Goal: Task Accomplishment & Management: Manage account settings

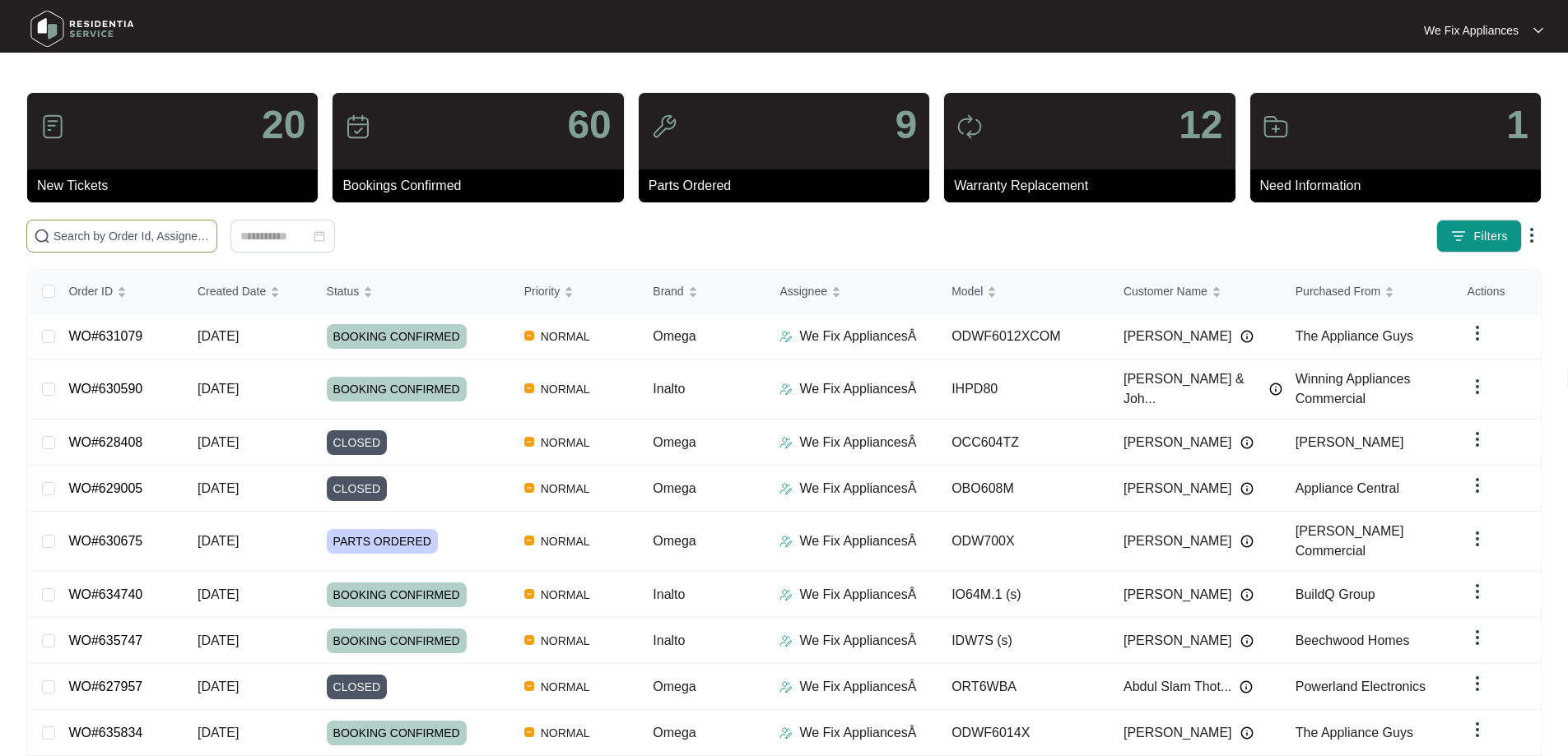
paste input "635471"
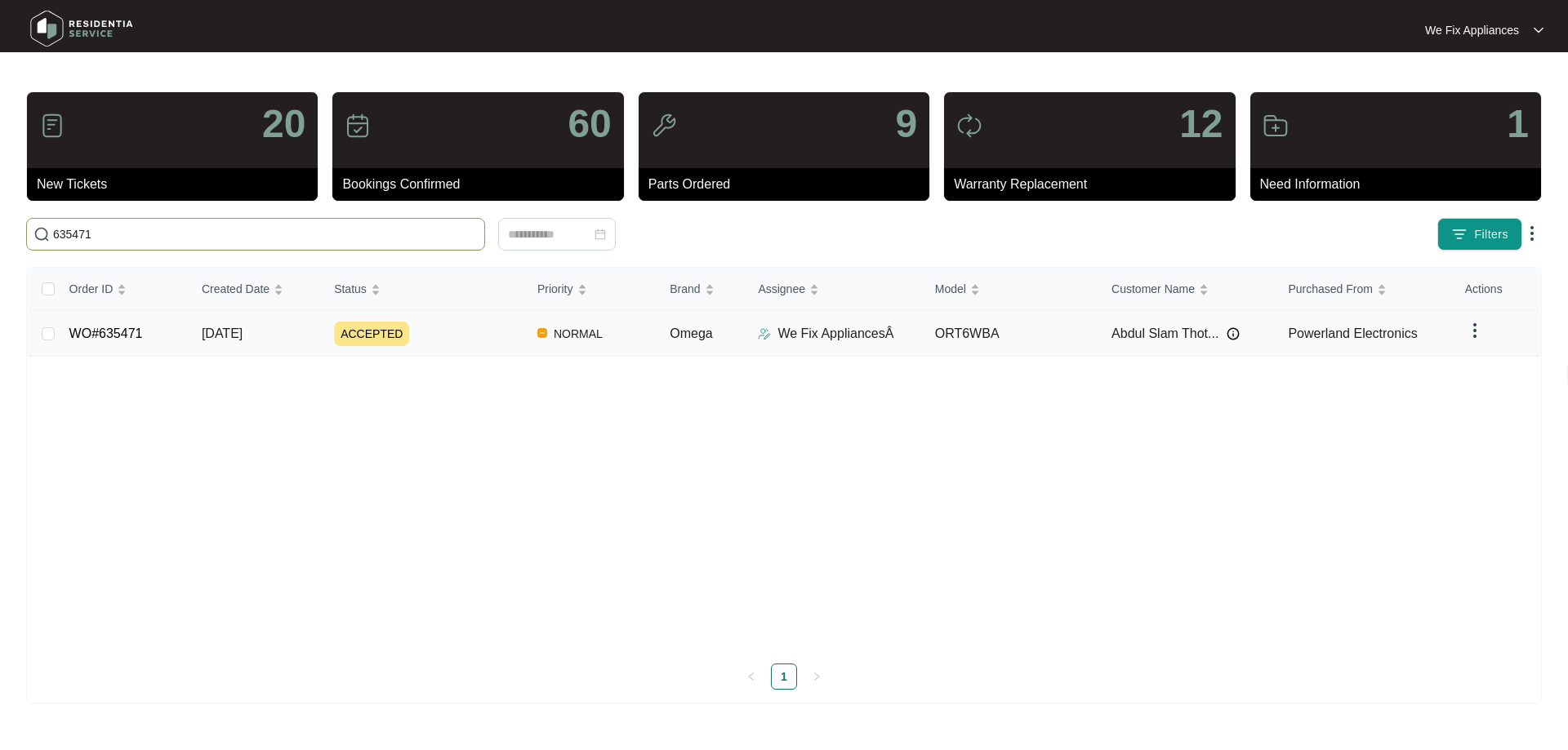
type input "635471"
click at [97, 337] on link "WO#635471" at bounding box center [106, 333] width 74 height 14
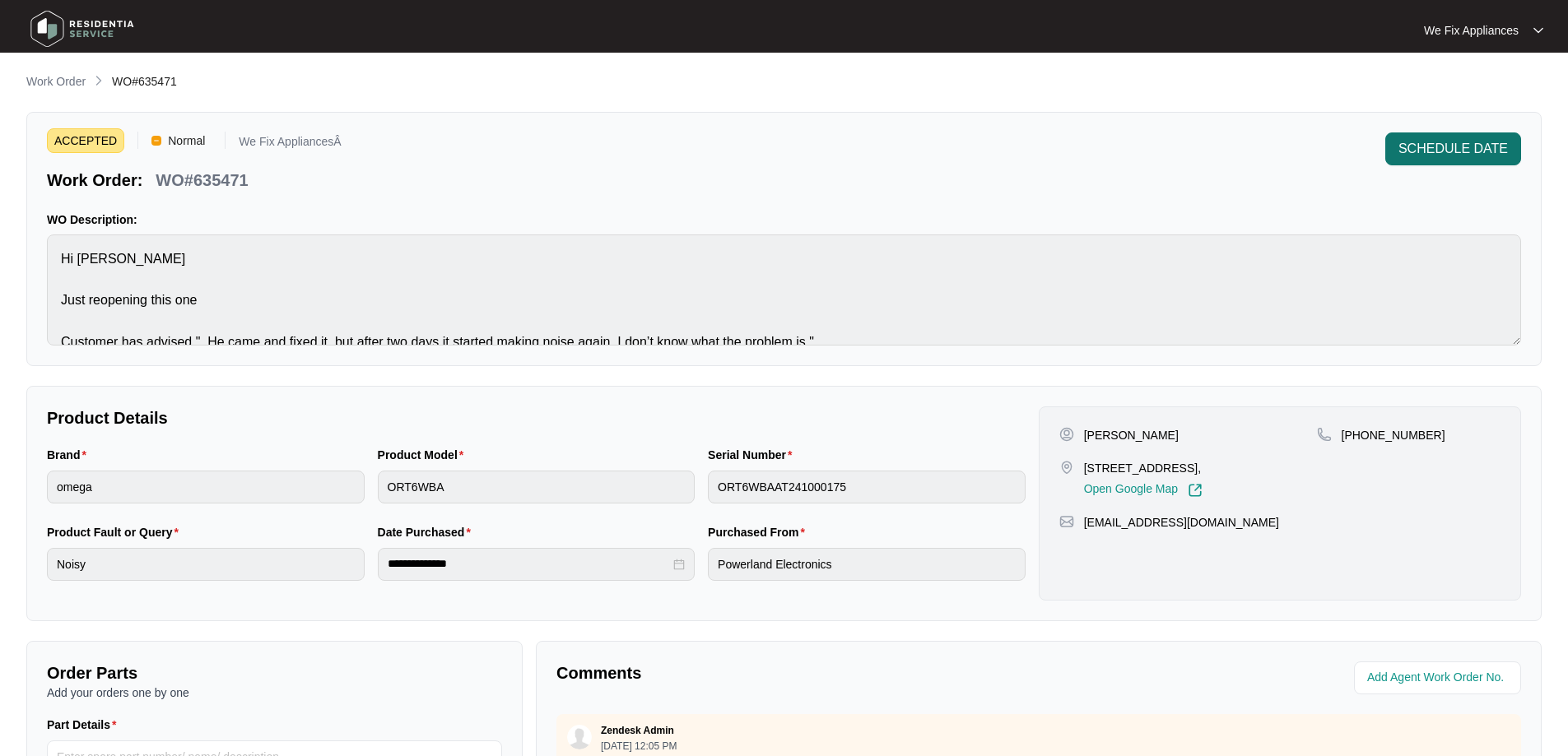
click at [1438, 138] on button "SCHEDULE DATE" at bounding box center [1452, 149] width 136 height 33
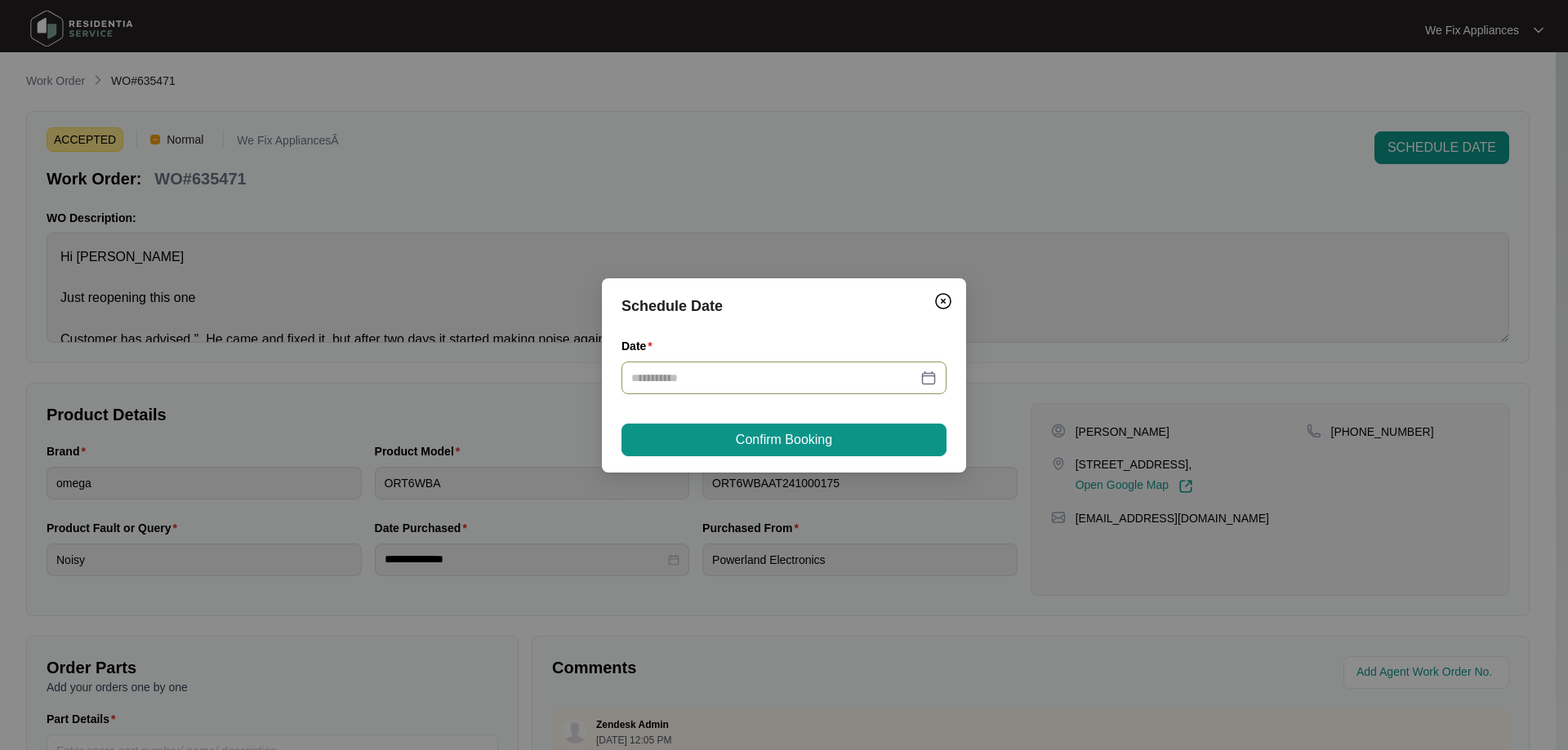
click at [760, 362] on div at bounding box center [784, 378] width 325 height 32
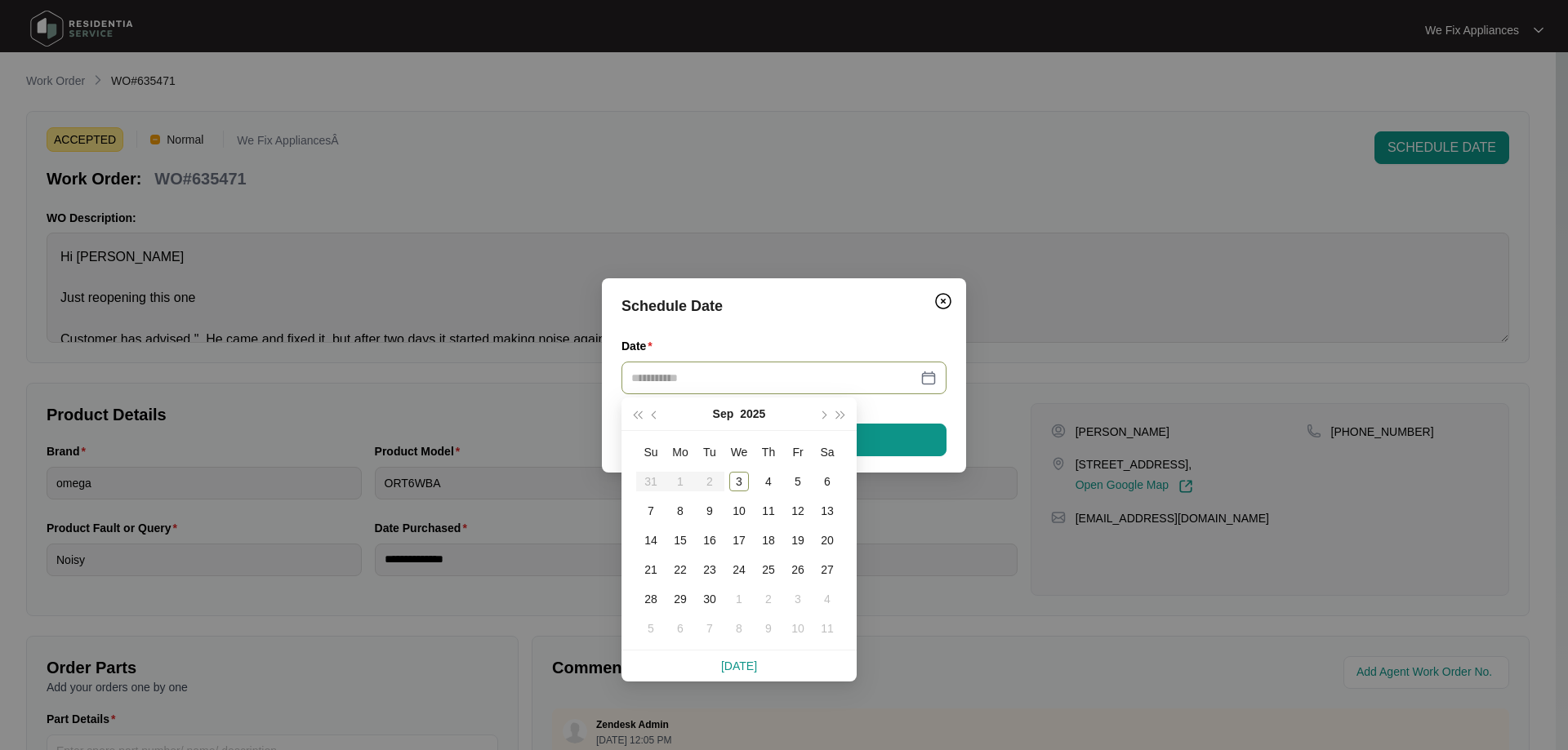
click at [760, 376] on input "Date" at bounding box center [773, 377] width 286 height 18
type input "**********"
click at [676, 508] on div "8" at bounding box center [679, 511] width 20 height 20
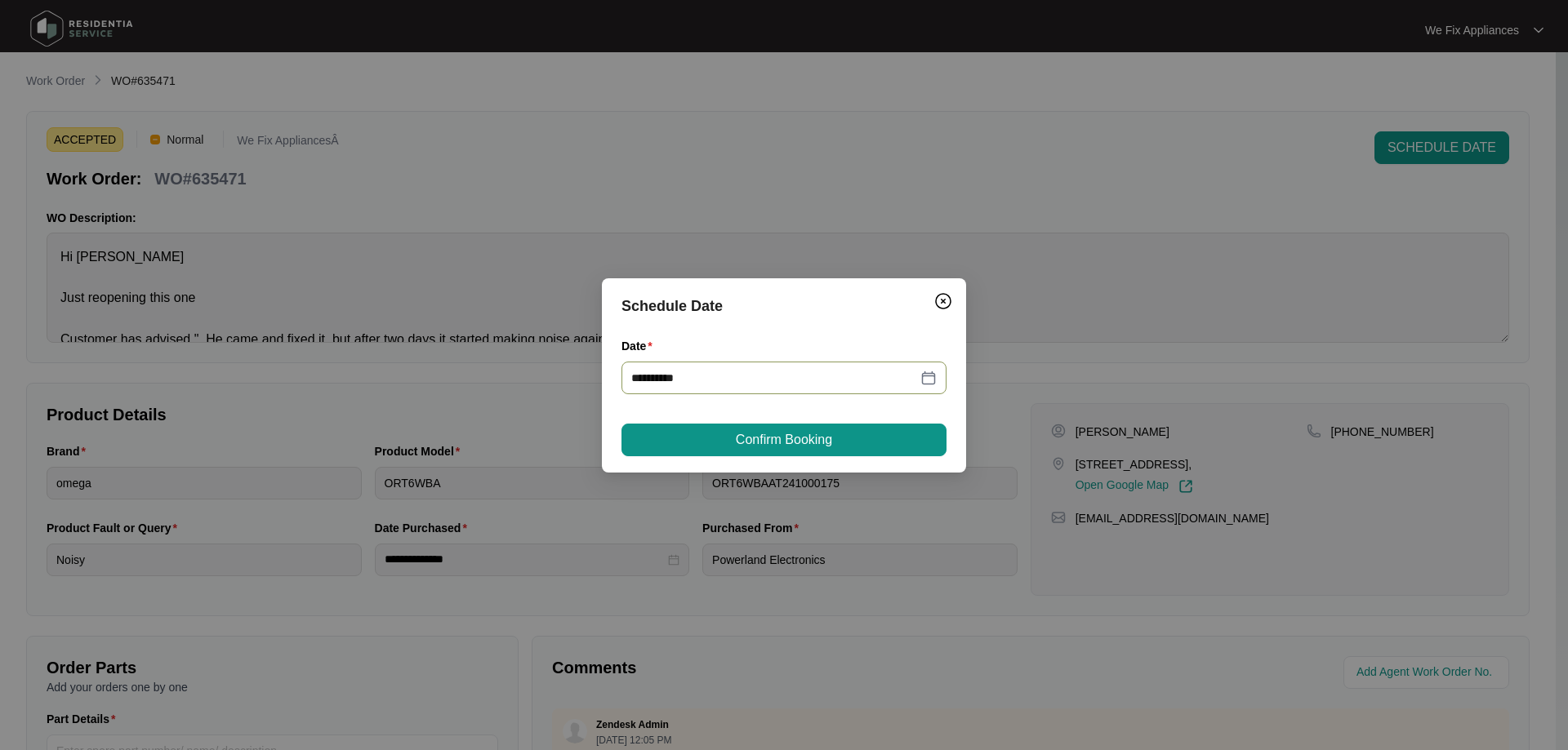
type input "**********"
click at [752, 439] on span "Confirm Booking" at bounding box center [784, 439] width 97 height 20
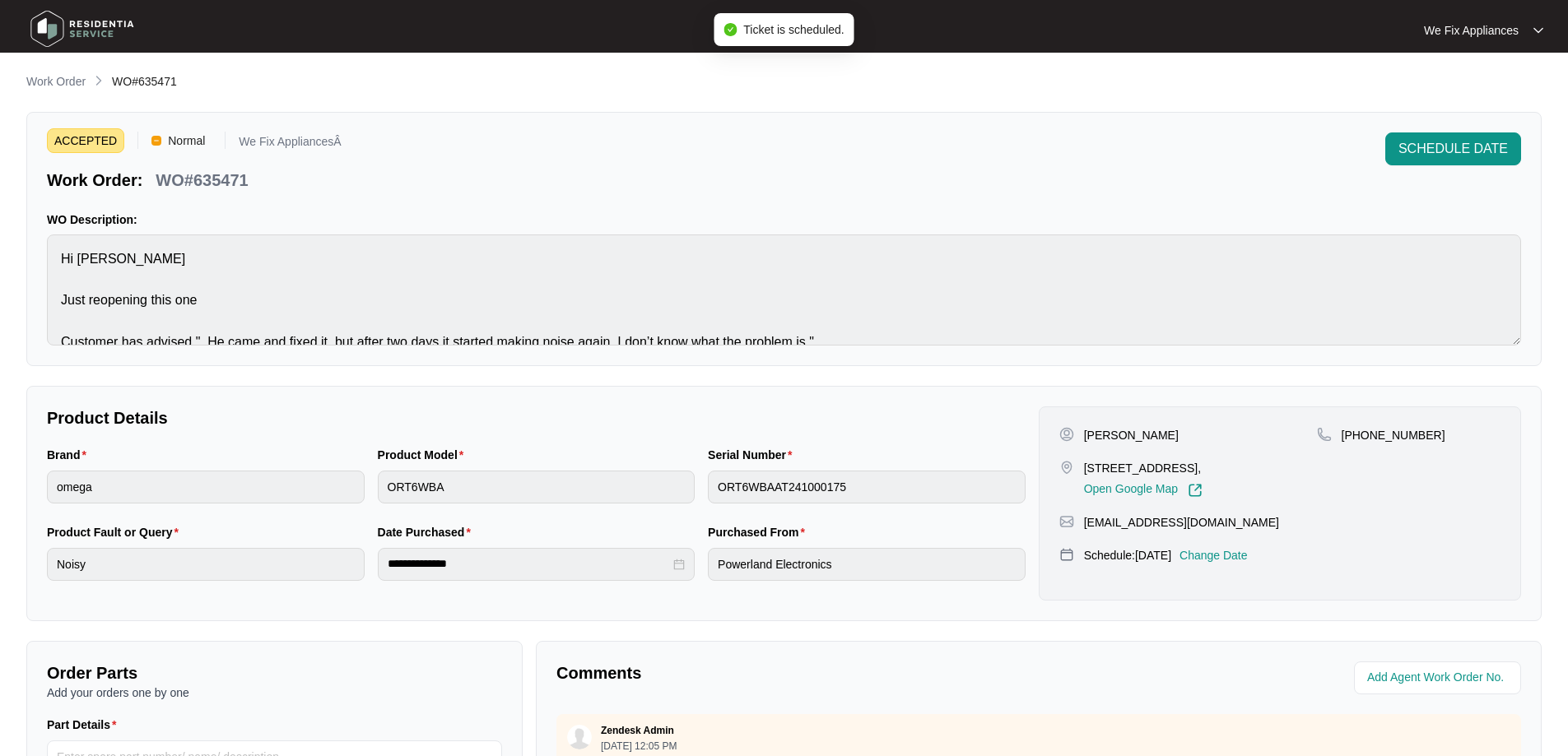
click at [91, 31] on img at bounding box center [83, 28] width 116 height 49
